Goal: Task Accomplishment & Management: Manage account settings

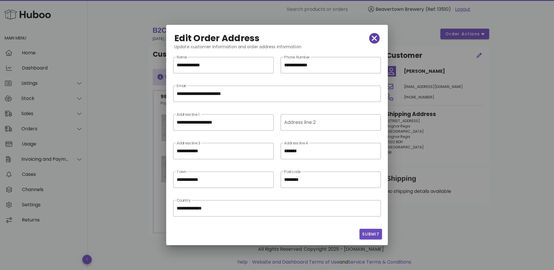
click at [376, 37] on icon "button" at bounding box center [373, 38] width 5 height 8
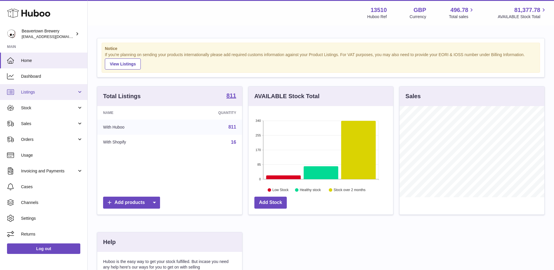
click at [53, 95] on link "Listings" at bounding box center [43, 92] width 87 height 16
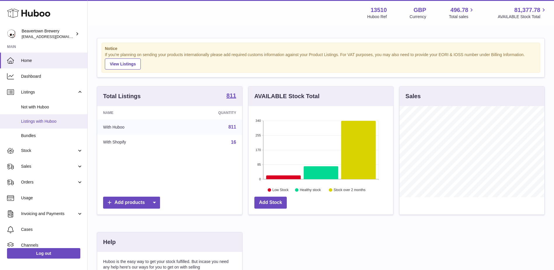
click at [59, 124] on span "Listings with Huboo" at bounding box center [52, 121] width 62 height 6
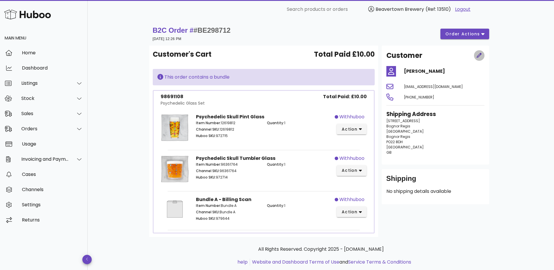
click at [479, 57] on icon "button" at bounding box center [478, 55] width 5 height 5
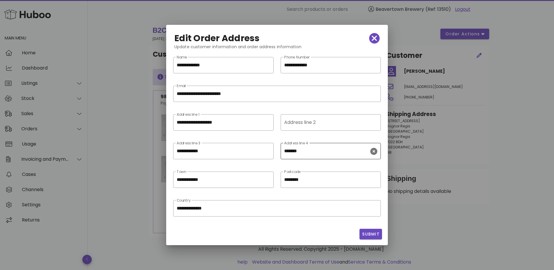
click at [375, 151] on icon "clear icon" at bounding box center [373, 151] width 7 height 7
click at [376, 234] on span "Submit" at bounding box center [371, 234] width 18 height 6
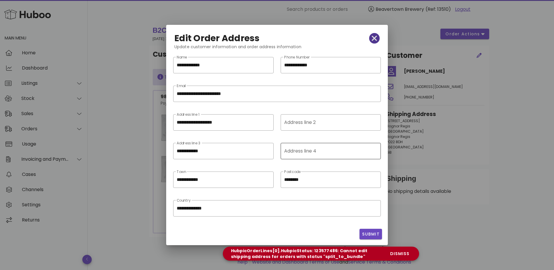
click at [372, 38] on icon "button" at bounding box center [373, 38] width 5 height 8
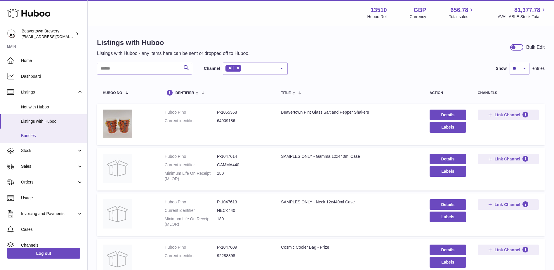
click at [34, 137] on span "Bundles" at bounding box center [52, 136] width 62 height 6
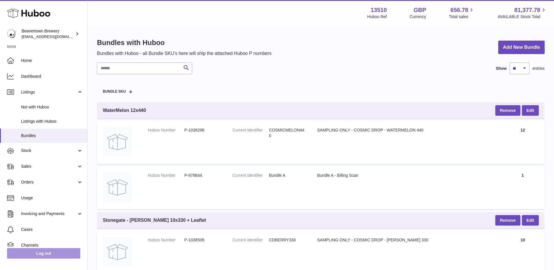
click at [46, 253] on link "Log out" at bounding box center [43, 253] width 73 height 11
